Goal: Transaction & Acquisition: Purchase product/service

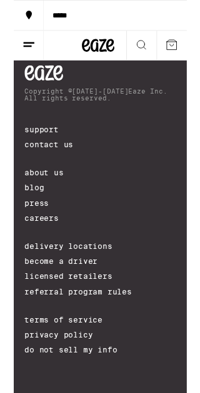
scroll to position [5960, 0]
